Goal: Information Seeking & Learning: Learn about a topic

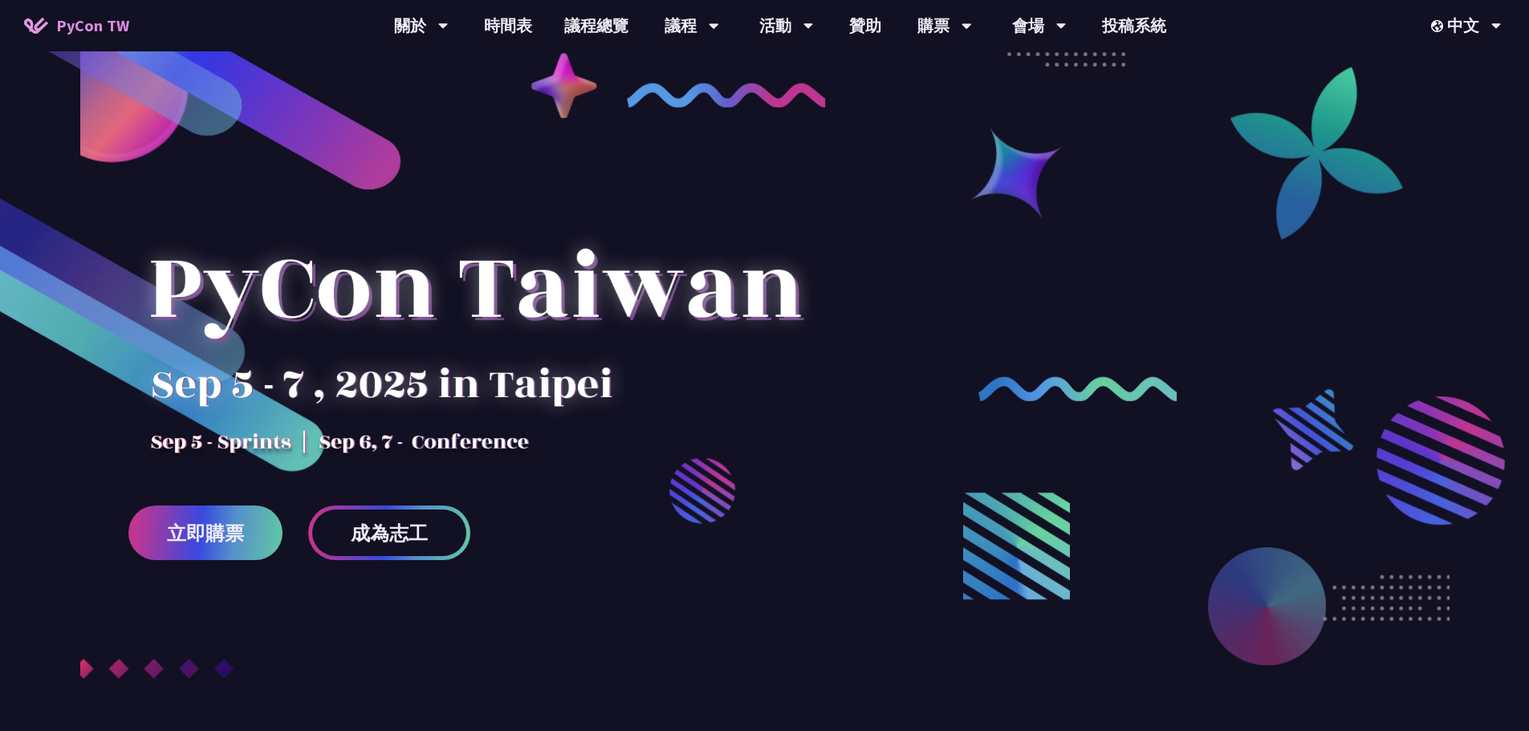
drag, startPoint x: 219, startPoint y: 431, endPoint x: 294, endPoint y: 132, distance: 307.8
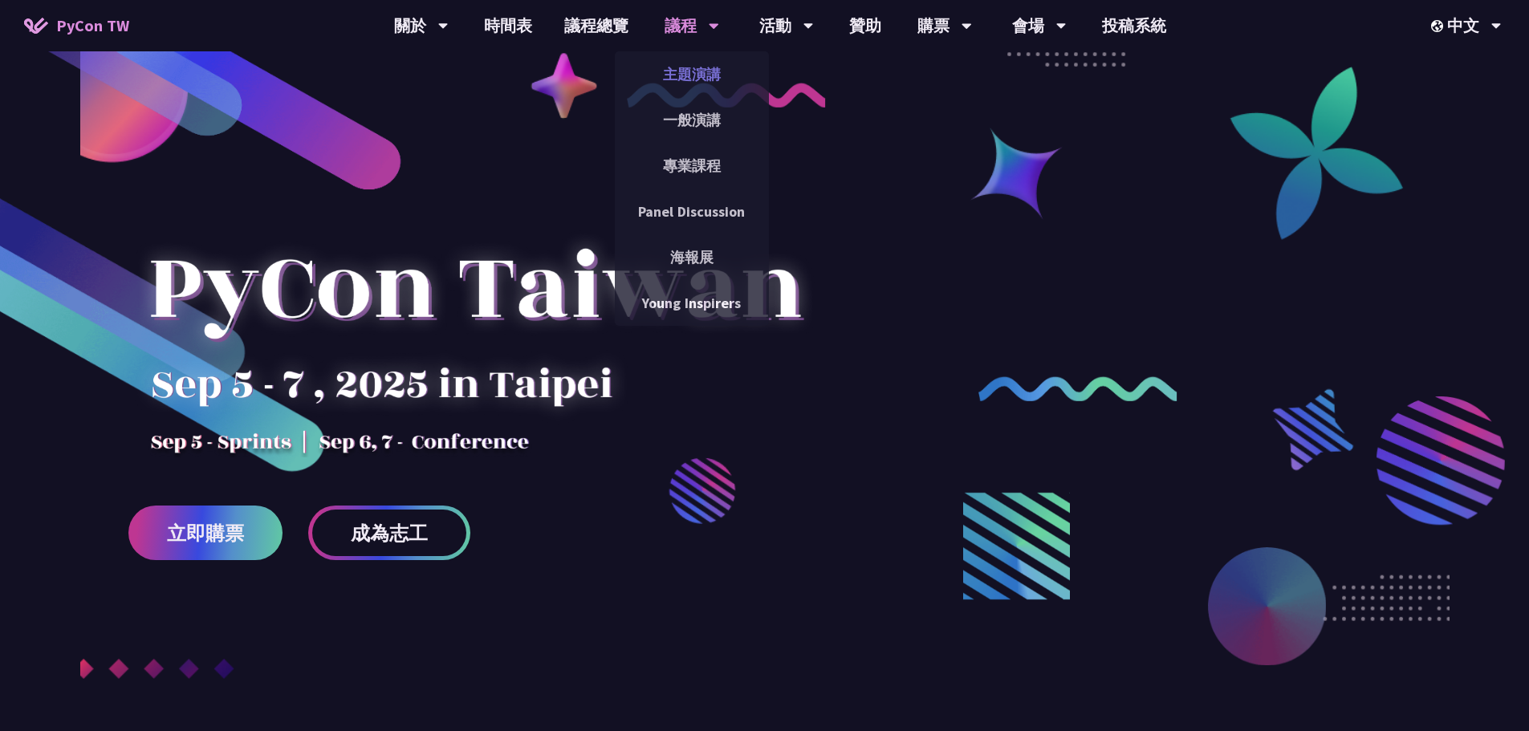
click at [697, 68] on link "主題演講" at bounding box center [692, 74] width 154 height 38
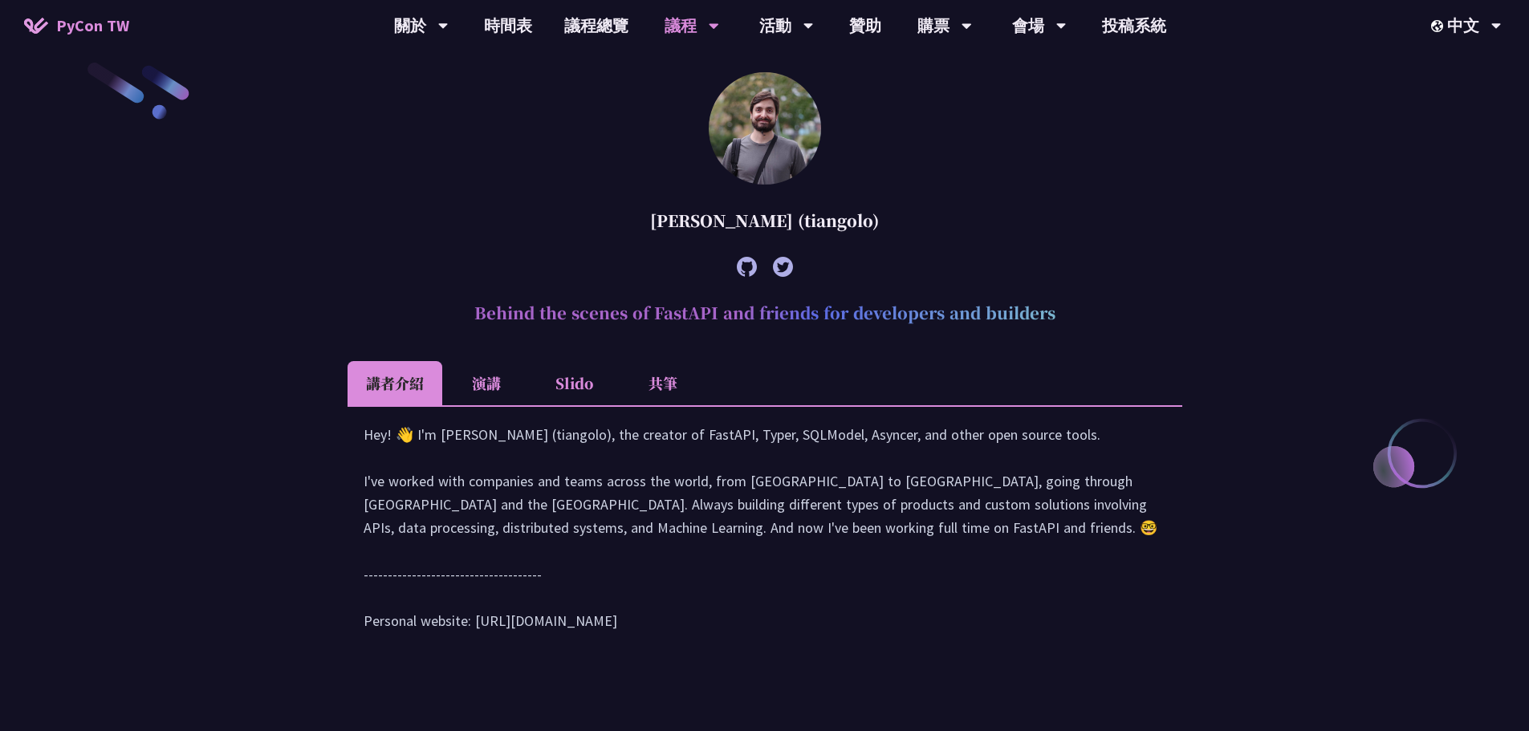
scroll to position [241, 0]
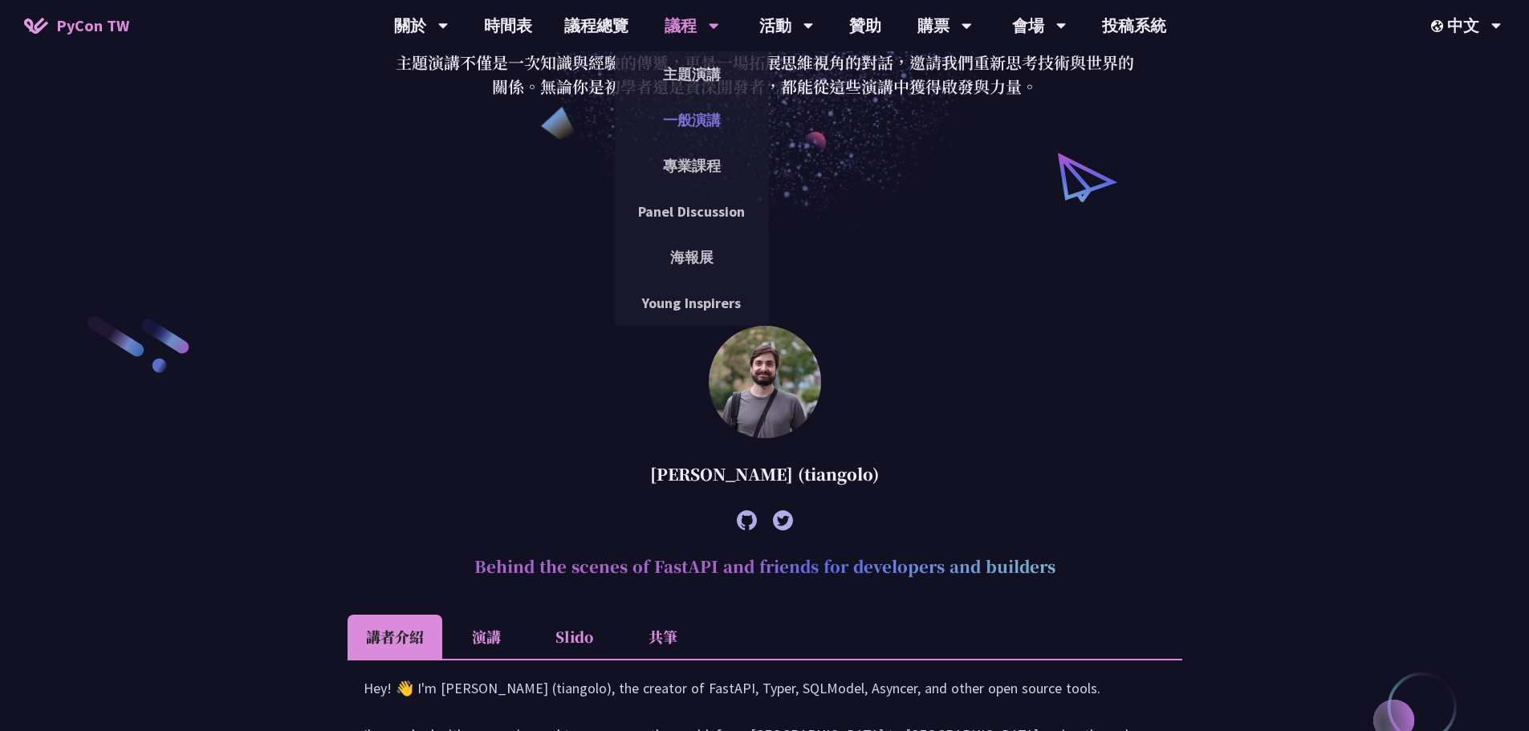
click at [712, 121] on link "一般演講" at bounding box center [692, 120] width 154 height 38
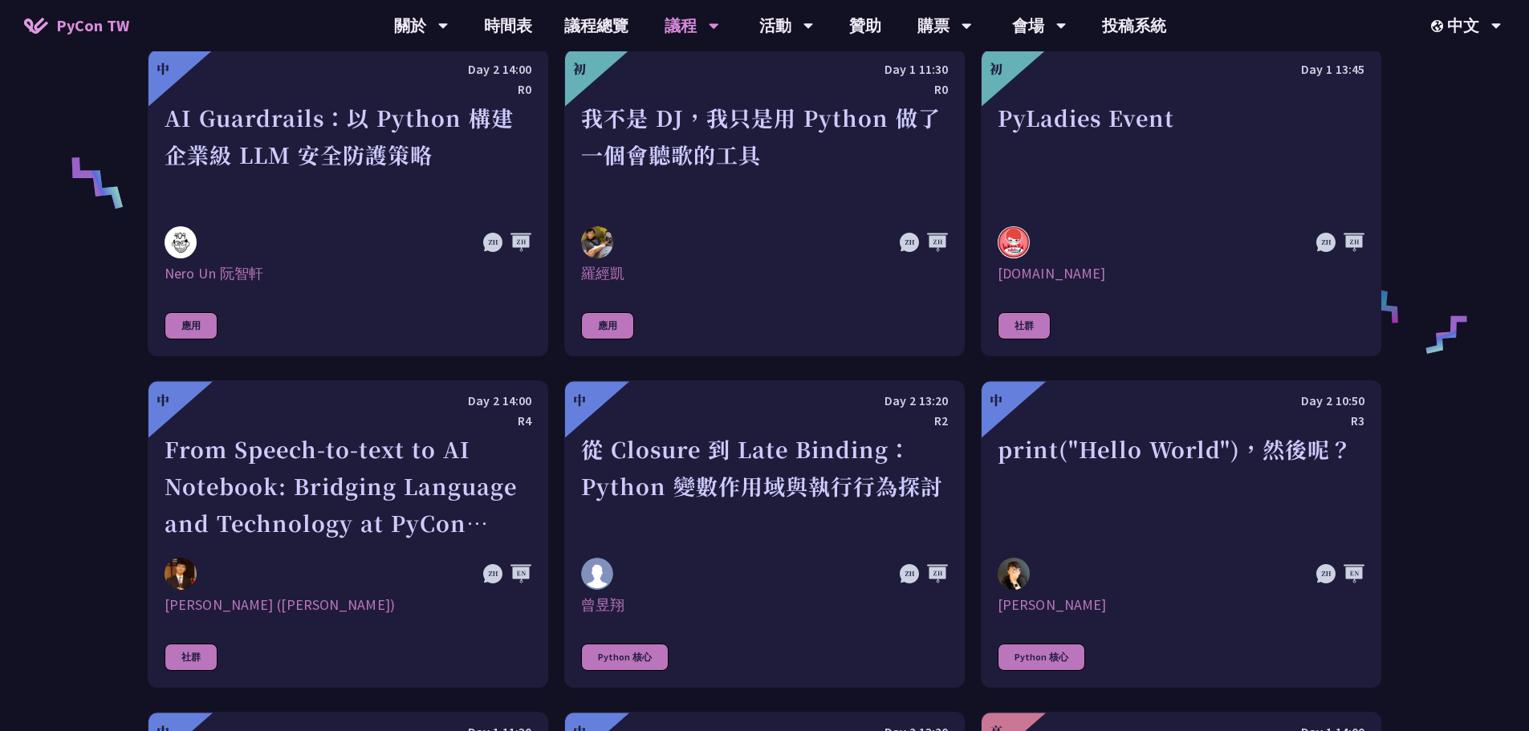
scroll to position [1204, 0]
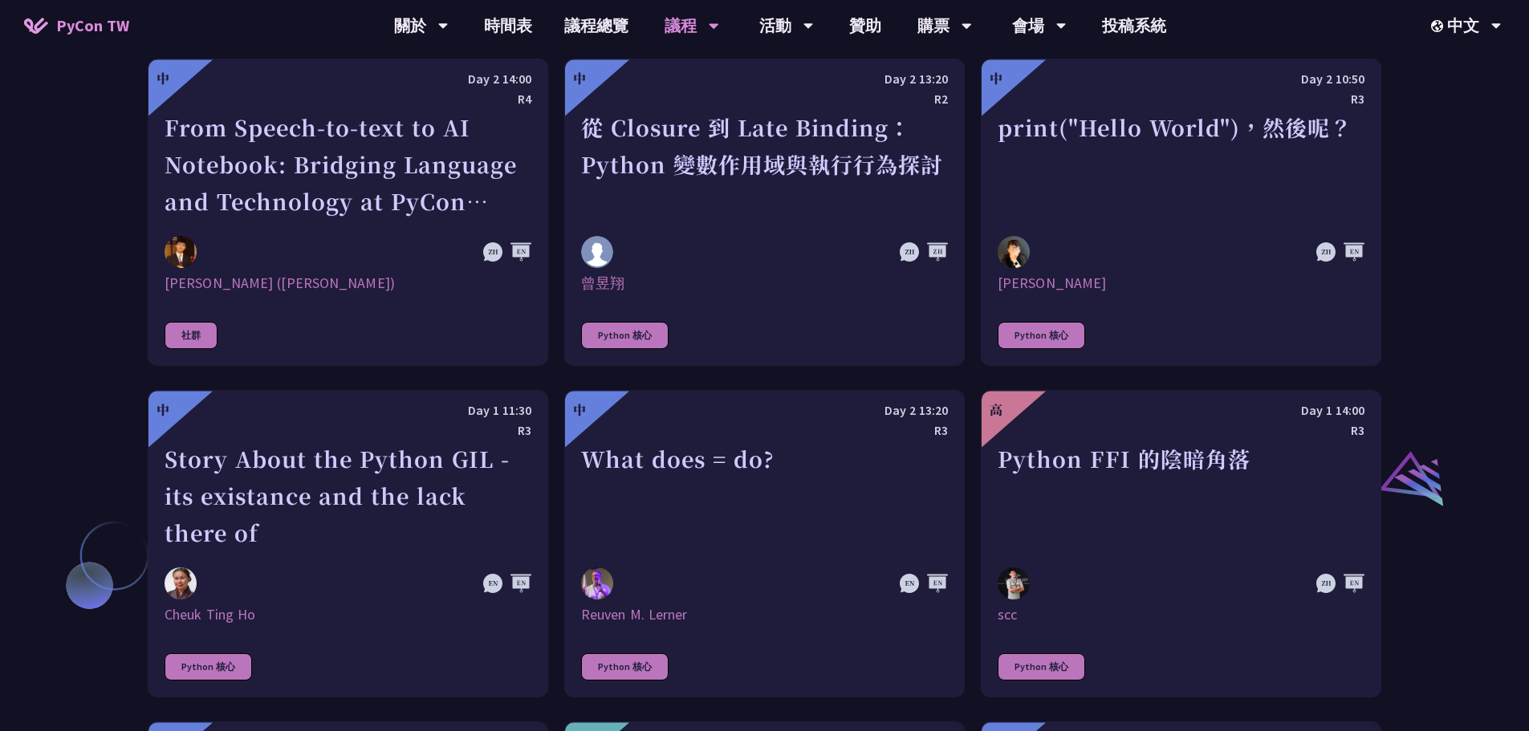
scroll to position [1525, 0]
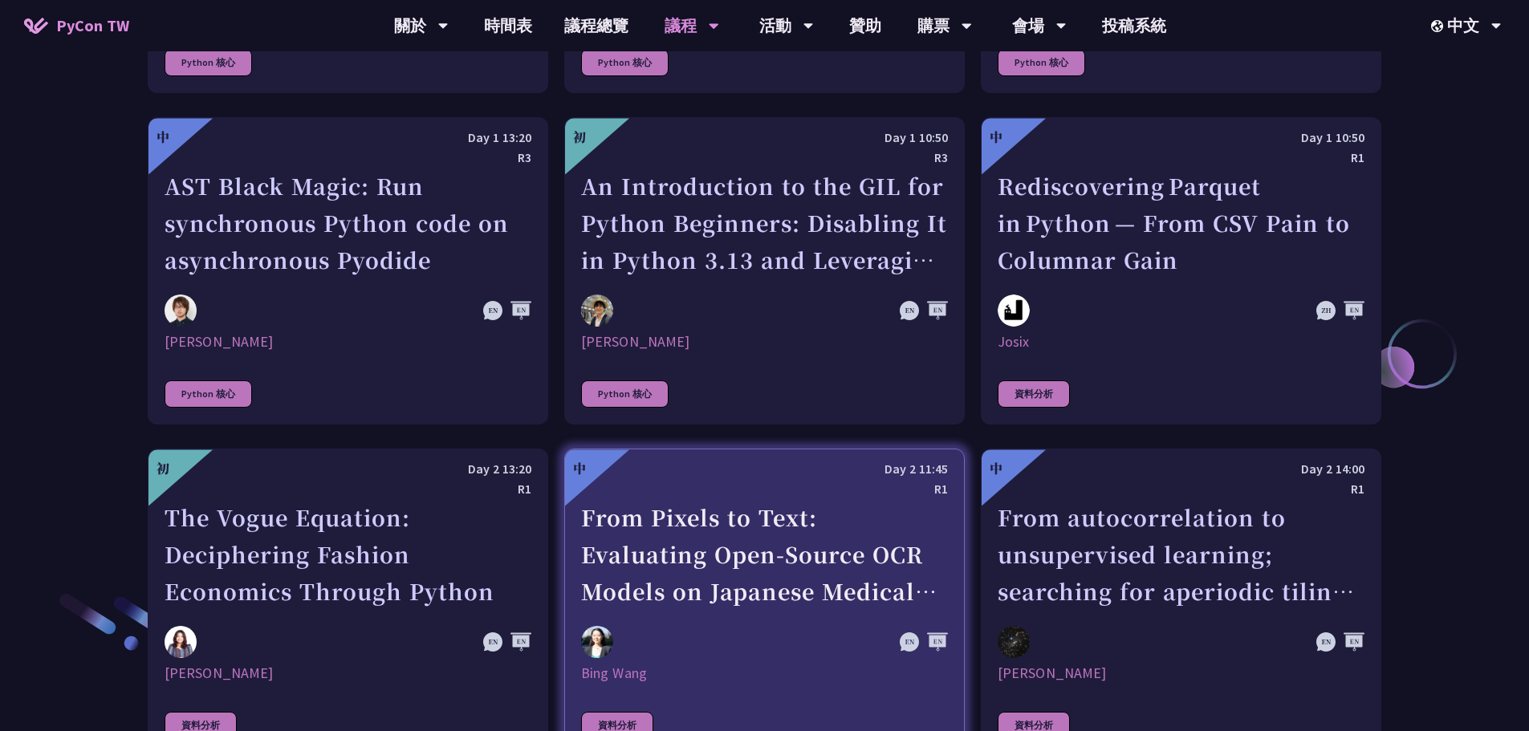
scroll to position [2087, 0]
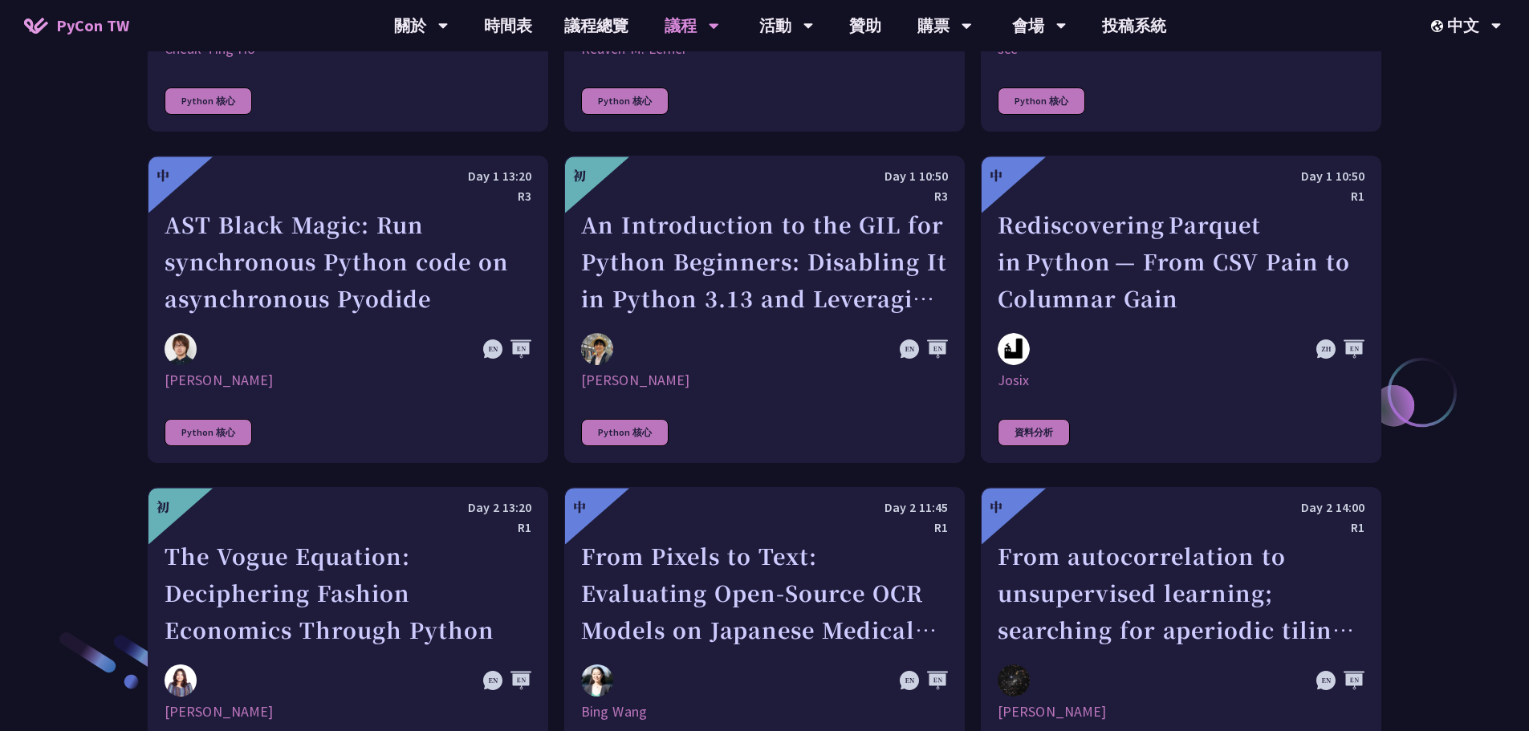
drag, startPoint x: 60, startPoint y: 266, endPoint x: 81, endPoint y: 245, distance: 29.5
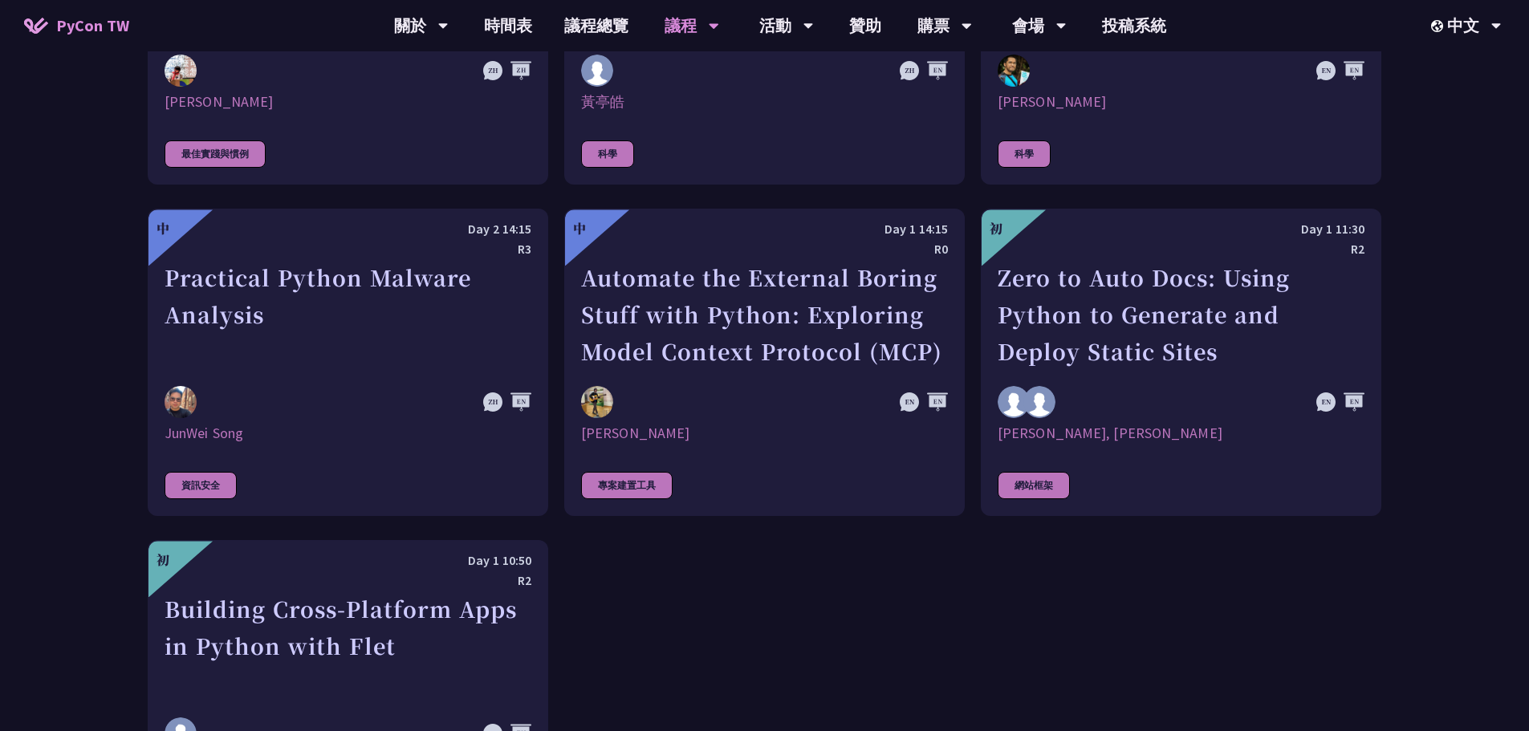
scroll to position [4434, 0]
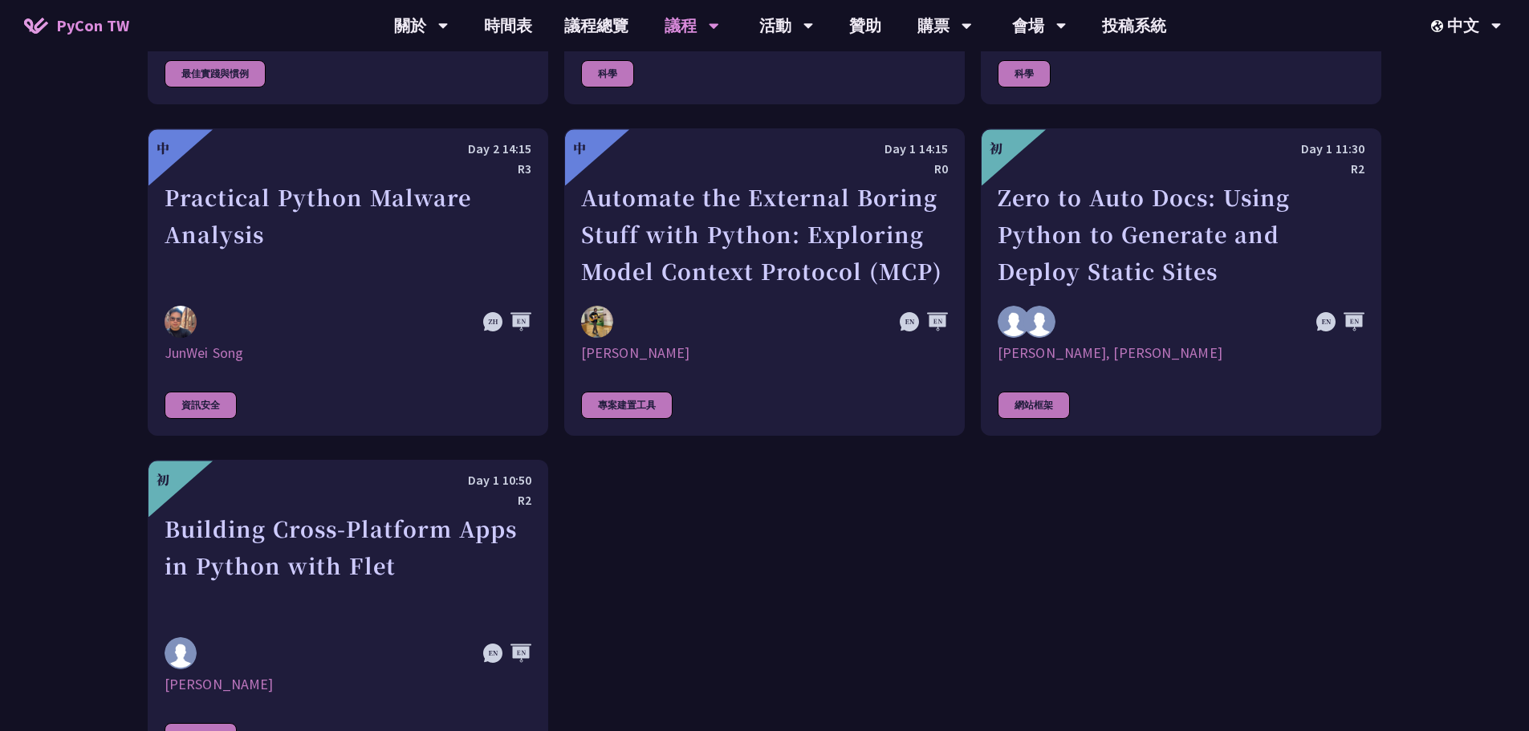
drag, startPoint x: 83, startPoint y: 342, endPoint x: 59, endPoint y: 313, distance: 38.1
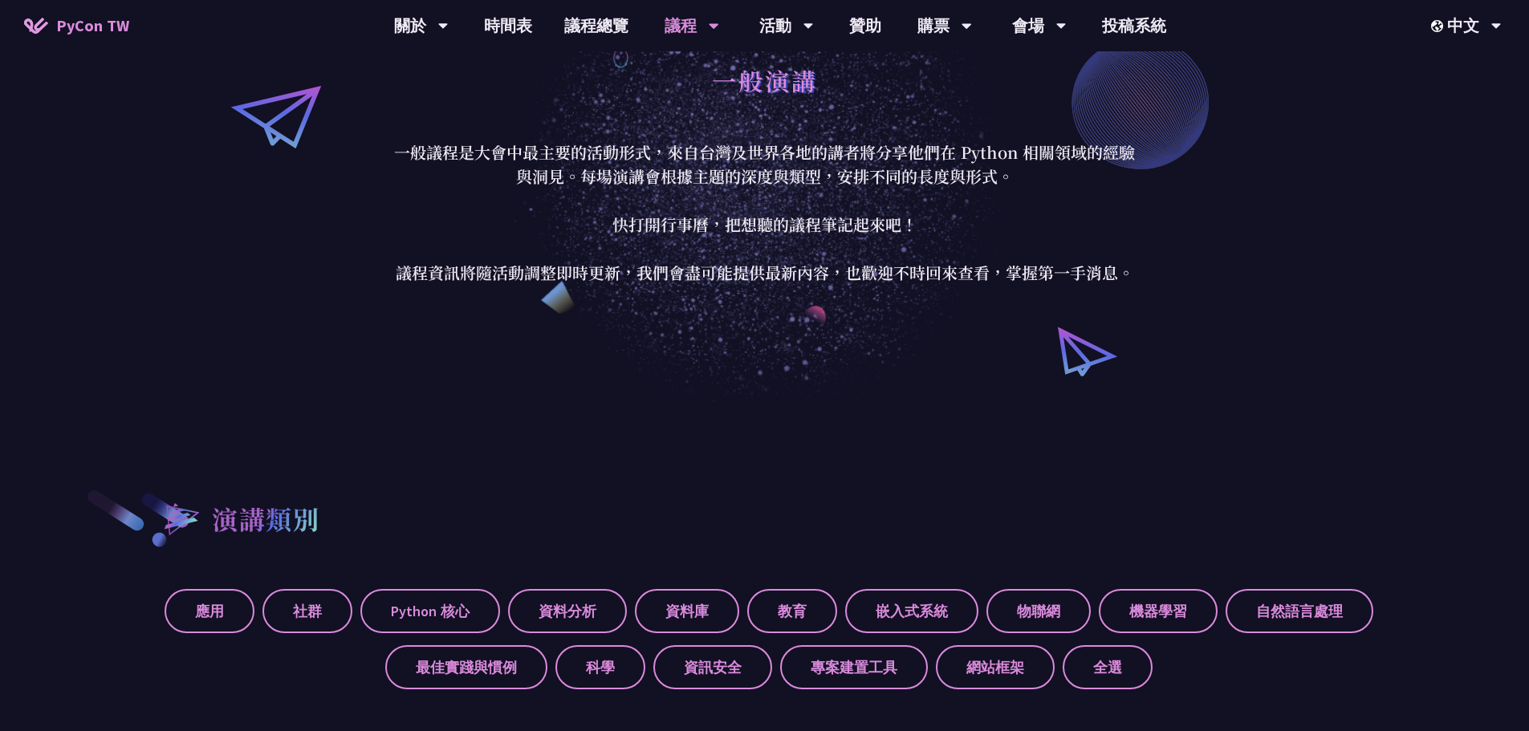
scroll to position [0, 0]
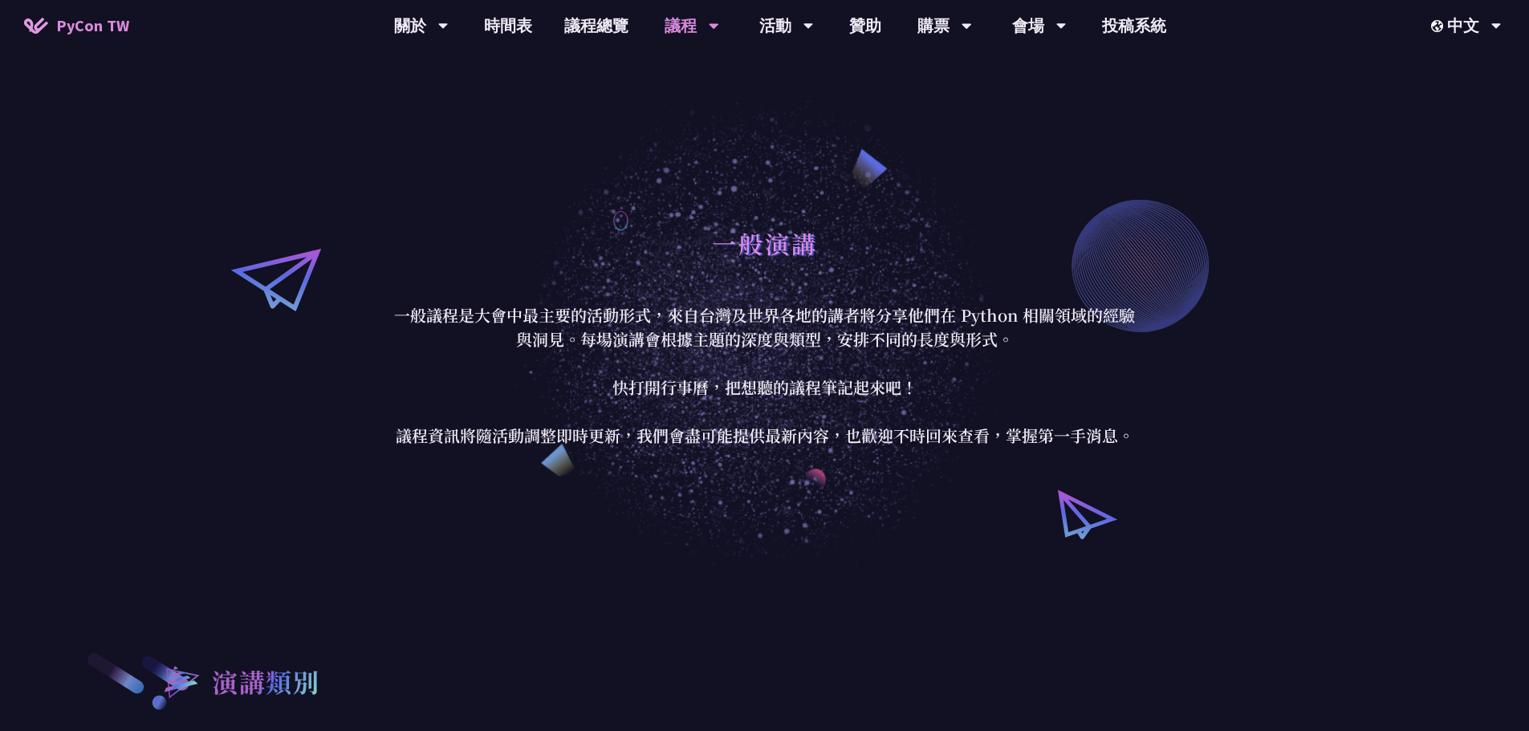
drag, startPoint x: 46, startPoint y: 343, endPoint x: 47, endPoint y: 112, distance: 231.2
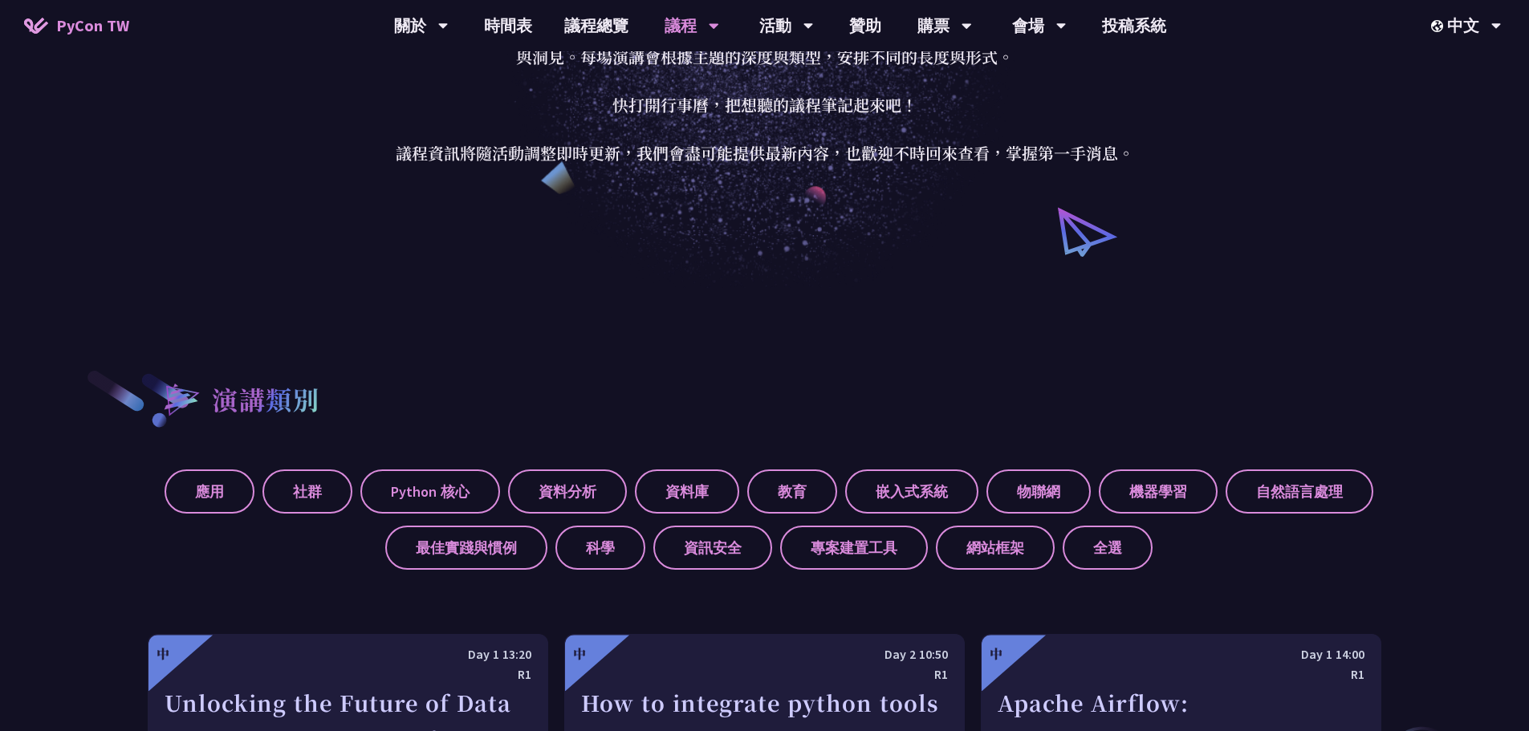
scroll to position [401, 0]
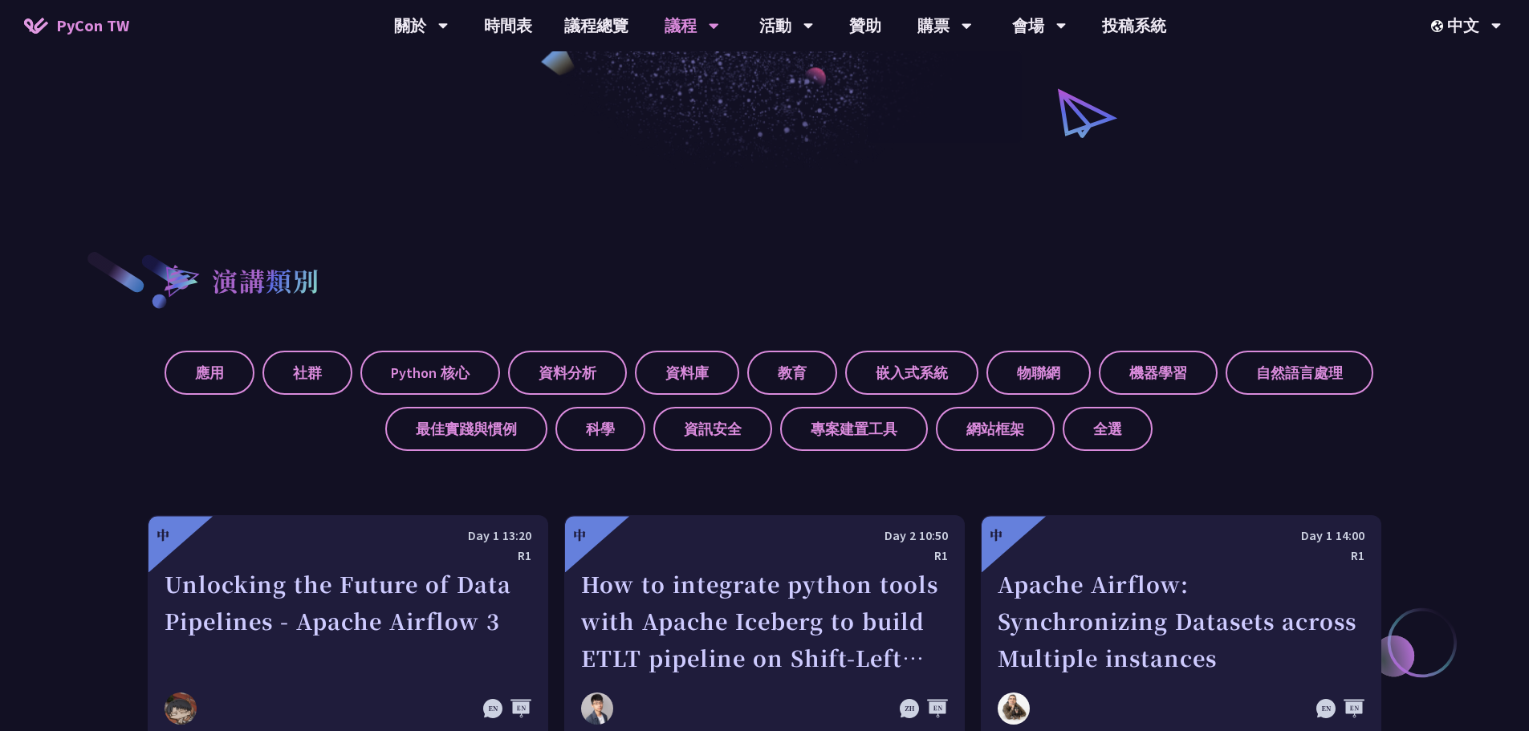
drag, startPoint x: 1161, startPoint y: 190, endPoint x: 1094, endPoint y: 157, distance: 74.3
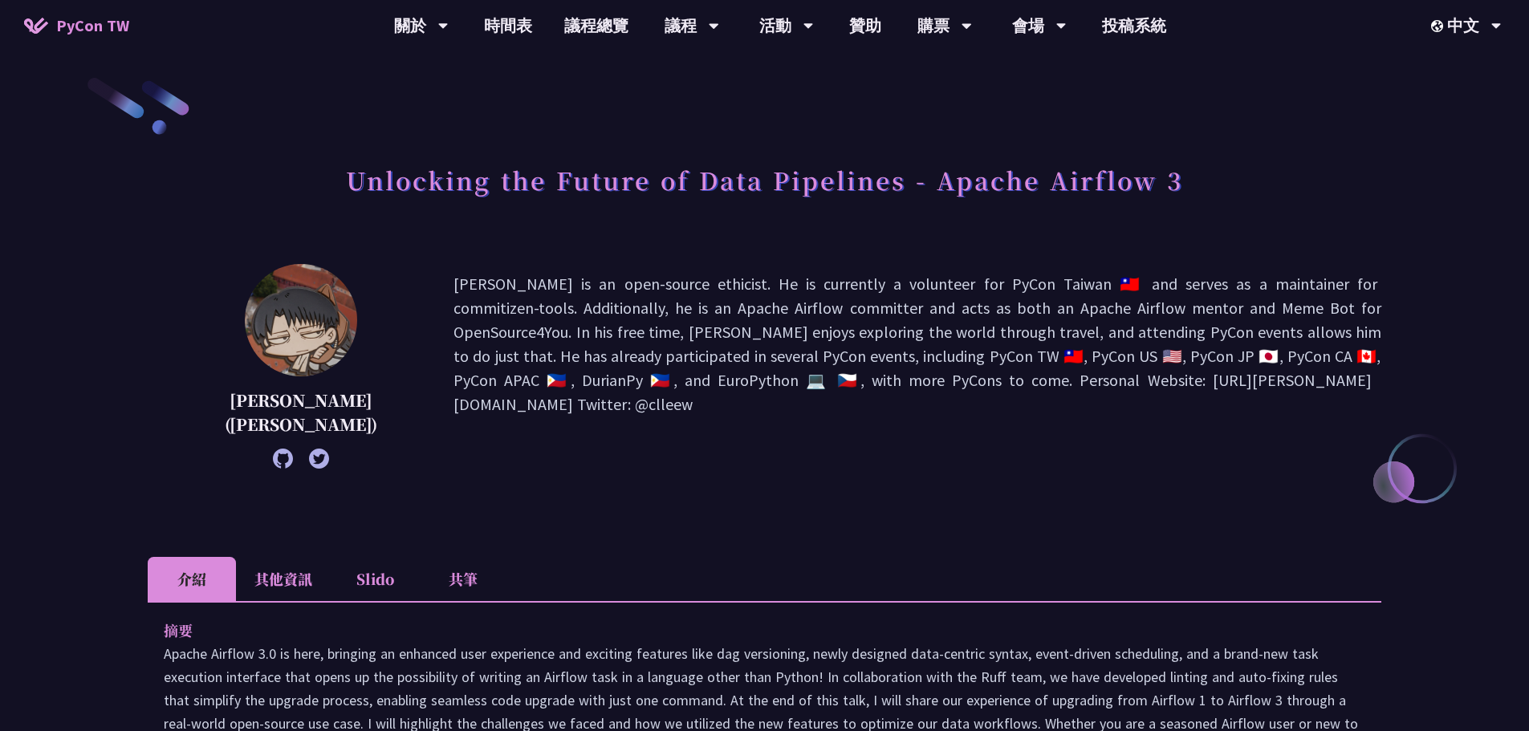
scroll to position [321, 0]
